Goal: Check status

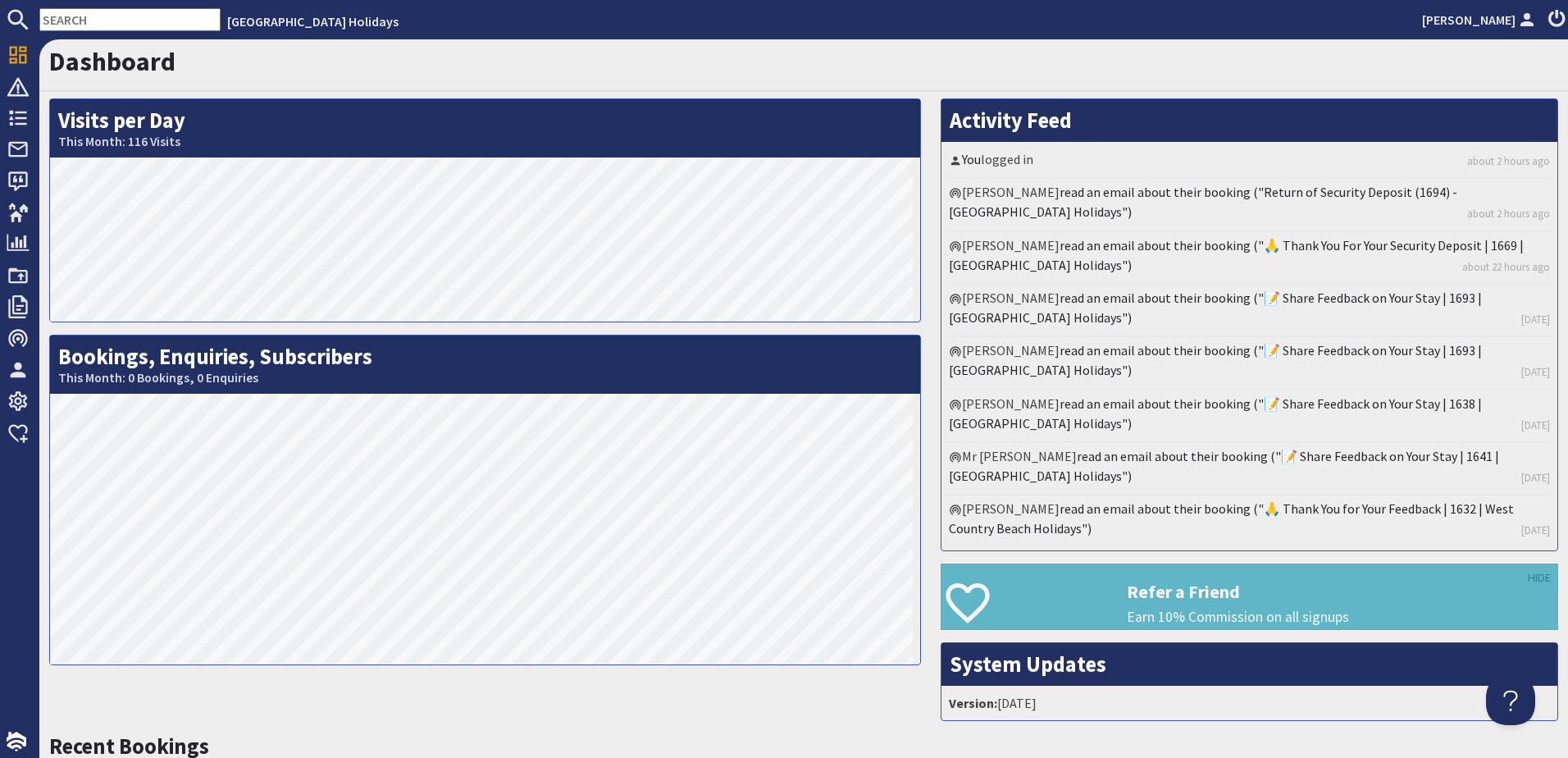
drag, startPoint x: 149, startPoint y: 31, endPoint x: 147, endPoint y: 17, distance: 14.1
click at [149, 31] on input "text" at bounding box center [130, 19] width 181 height 23
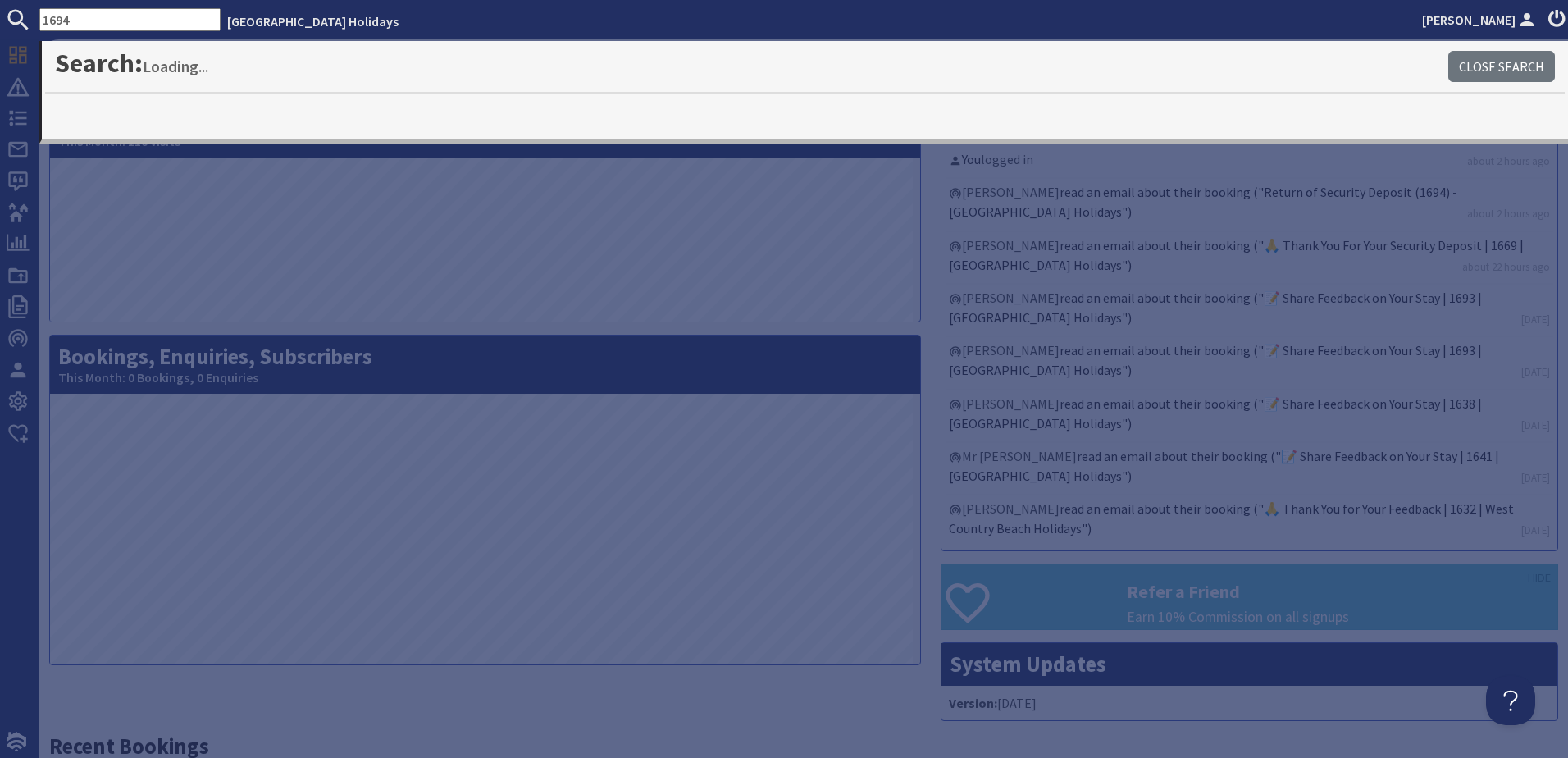
type input "1694"
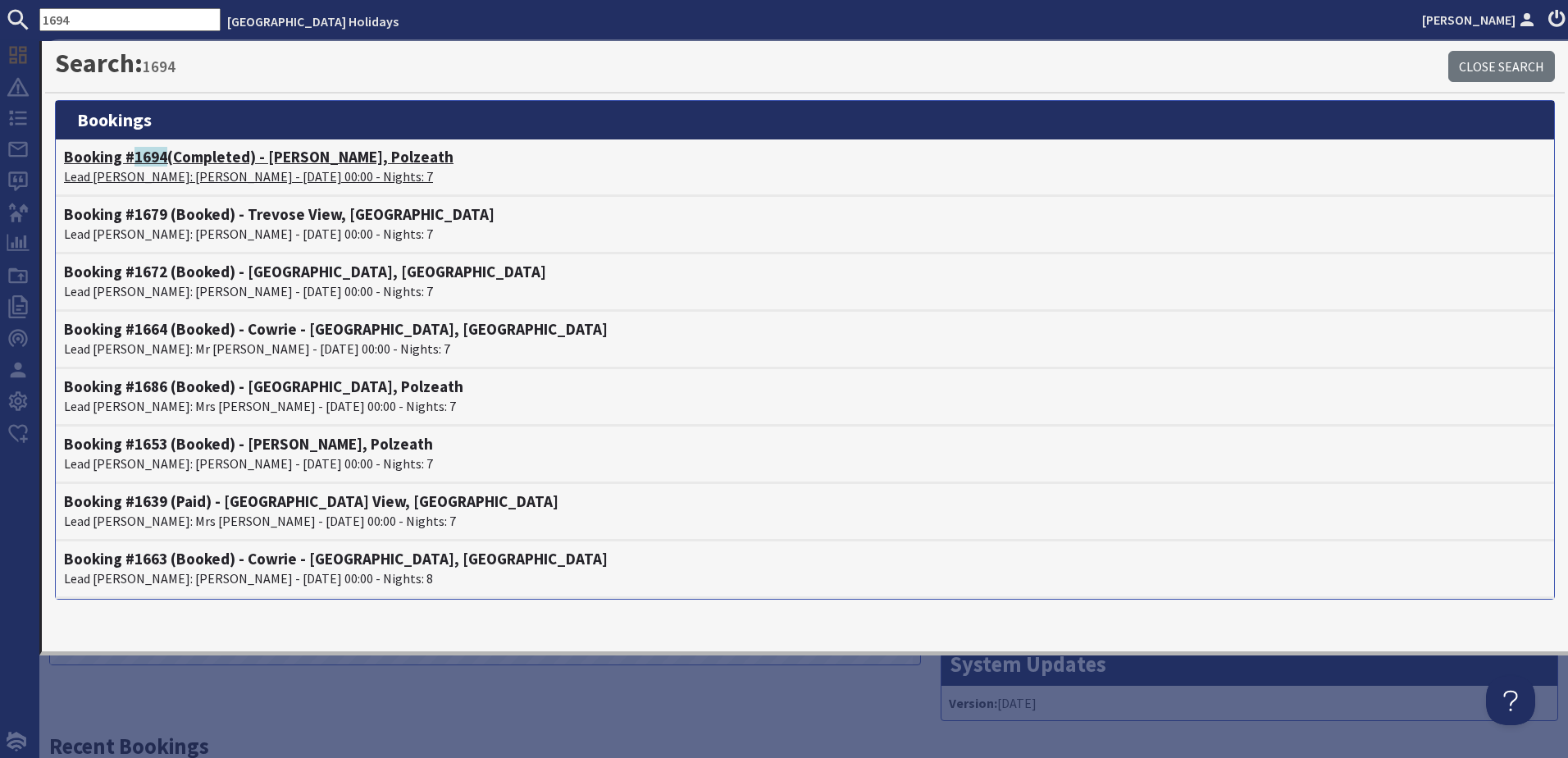
click at [272, 152] on h4 "Booking # 1694 (Completed) - [PERSON_NAME], Polzeath" at bounding box center [805, 157] width 1482 height 19
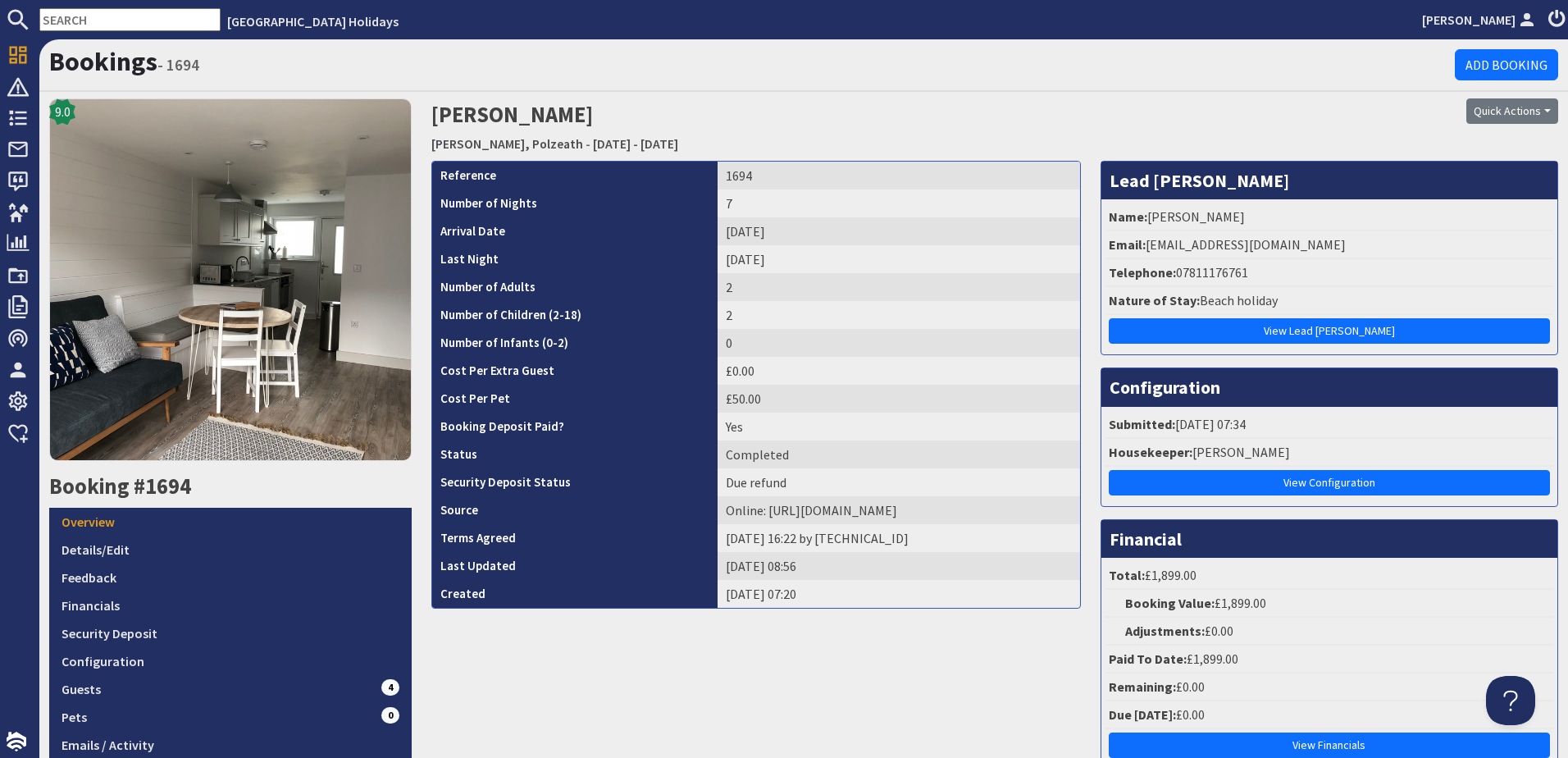
drag, startPoint x: 432, startPoint y: 109, endPoint x: 760, endPoint y: 133, distance: 328.9
click at [760, 133] on h2 "[PERSON_NAME] [PERSON_NAME], Polzeath - [DATE] - [DATE]" at bounding box center [803, 128] width 745 height 58
copy h2 "[PERSON_NAME] [PERSON_NAME], Polzeath - [DATE] - [DATE]"
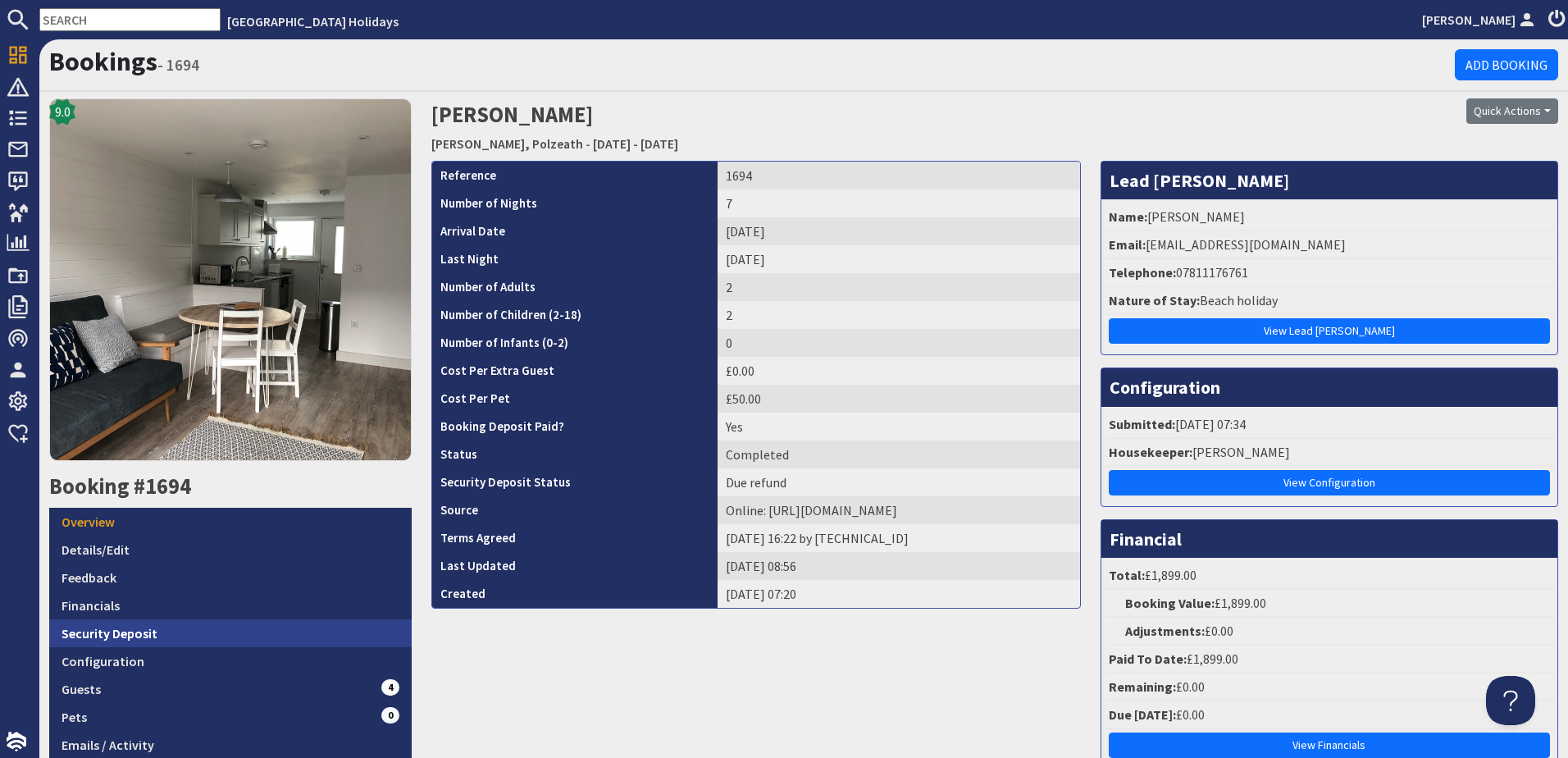
click at [141, 639] on link "Security Deposit" at bounding box center [231, 633] width 362 height 28
